Goal: Obtain resource: Download file/media

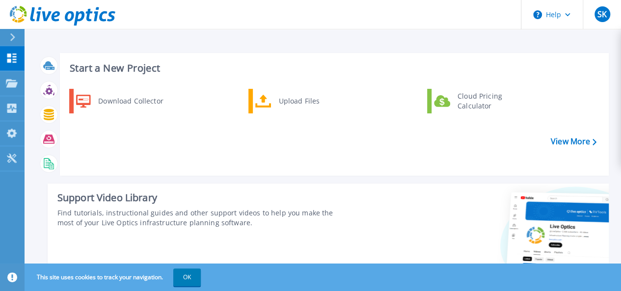
click at [10, 56] on icon at bounding box center [11, 58] width 9 height 9
click at [4, 88] on link "Projects Projects" at bounding box center [12, 83] width 25 height 25
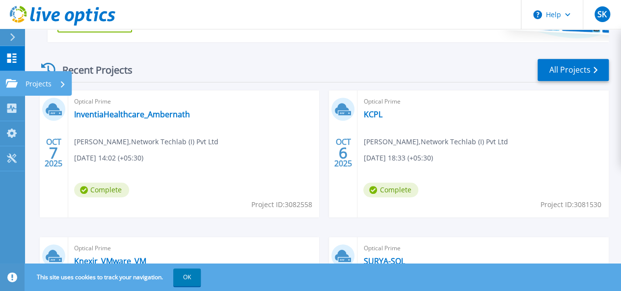
click at [41, 88] on p "Projects" at bounding box center [39, 84] width 26 height 26
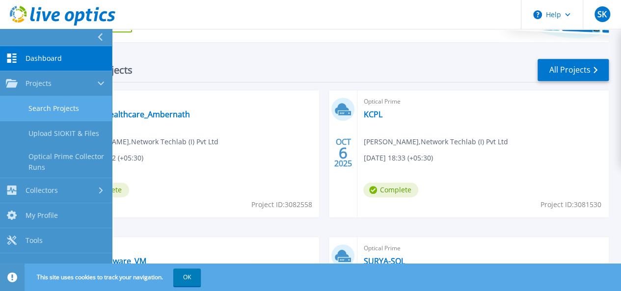
click at [67, 116] on link "Search Projects" at bounding box center [56, 108] width 112 height 25
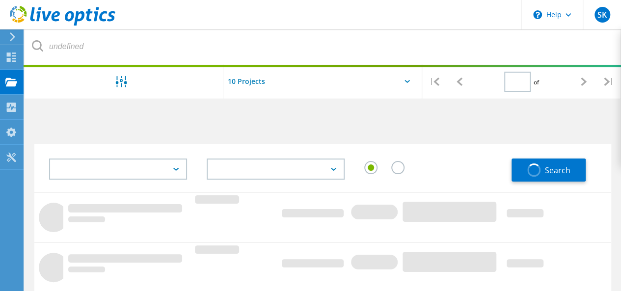
type input "1"
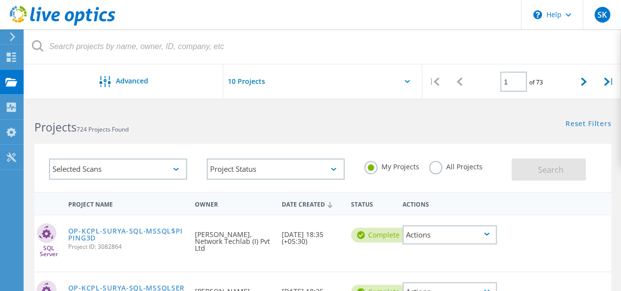
click at [111, 162] on div "Selected Scans" at bounding box center [118, 169] width 138 height 21
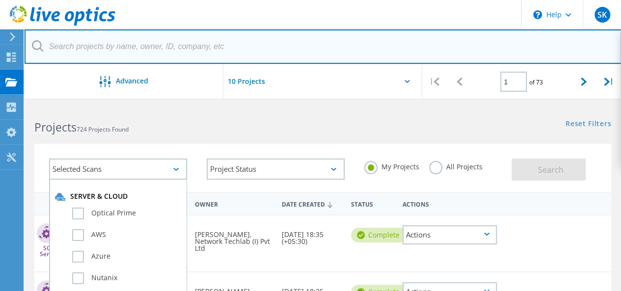
click at [194, 45] on input "text" at bounding box center [323, 46] width 597 height 34
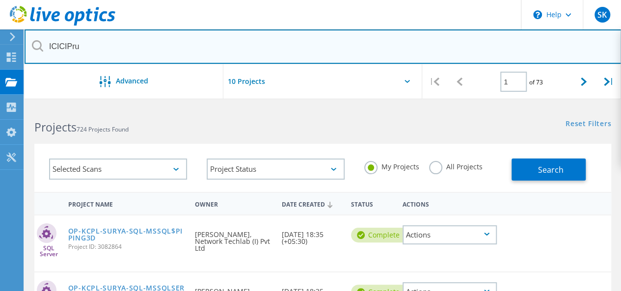
type input "ICICIPru"
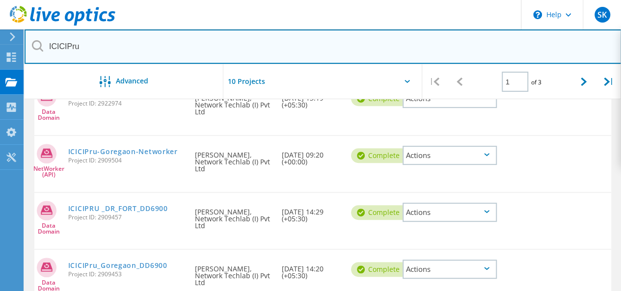
scroll to position [120, 0]
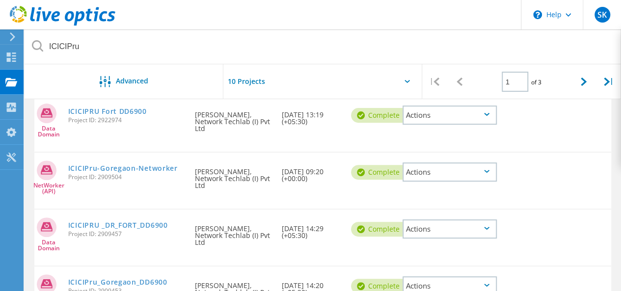
click at [314, 134] on div "Date Created 06/03/2025, 13:19 (+05:30)" at bounding box center [311, 115] width 69 height 39
click at [134, 283] on link "ICICIPru_Goregaon_DD6900" at bounding box center [117, 282] width 99 height 7
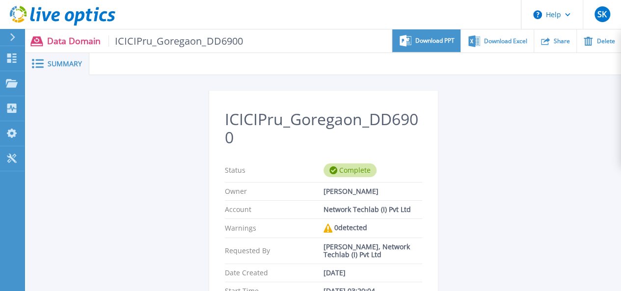
click at [442, 42] on span "Download PPT" at bounding box center [434, 41] width 39 height 6
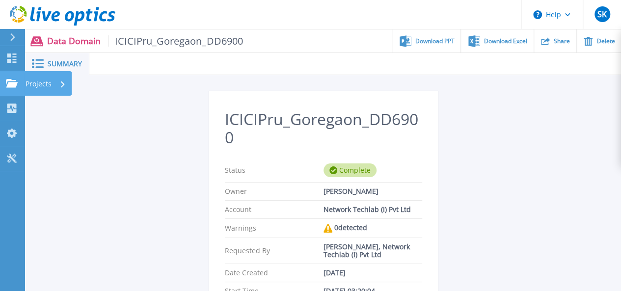
click at [18, 80] on div "Projects" at bounding box center [29, 83] width 46 height 9
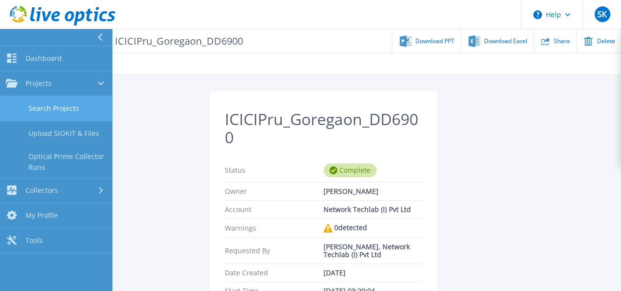
click at [52, 106] on link "Search Projects" at bounding box center [56, 108] width 112 height 25
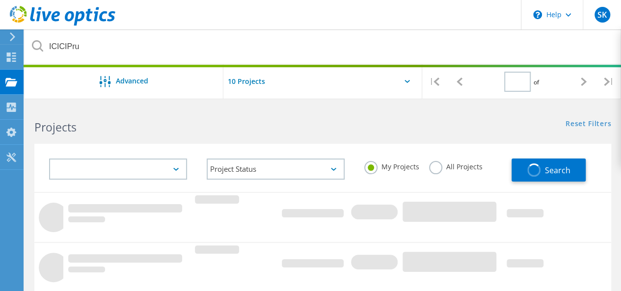
type input "1"
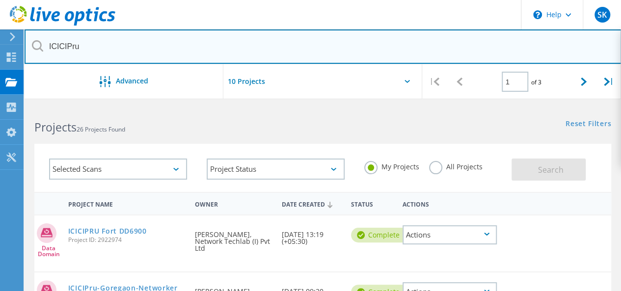
click at [181, 43] on input "ICICIPru" at bounding box center [323, 46] width 597 height 34
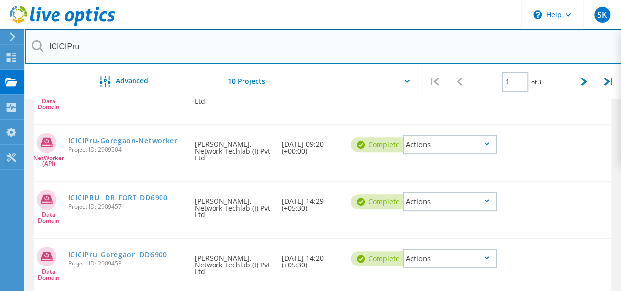
scroll to position [150, 0]
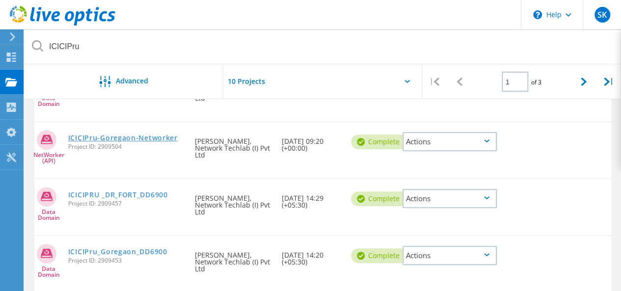
click at [157, 136] on link "ICICIPru-Goregaon-Networker" at bounding box center [122, 138] width 109 height 7
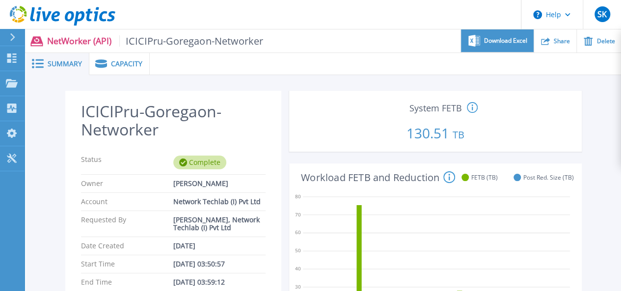
click at [508, 44] on span "Download Excel" at bounding box center [505, 41] width 43 height 6
